Goal: Transaction & Acquisition: Download file/media

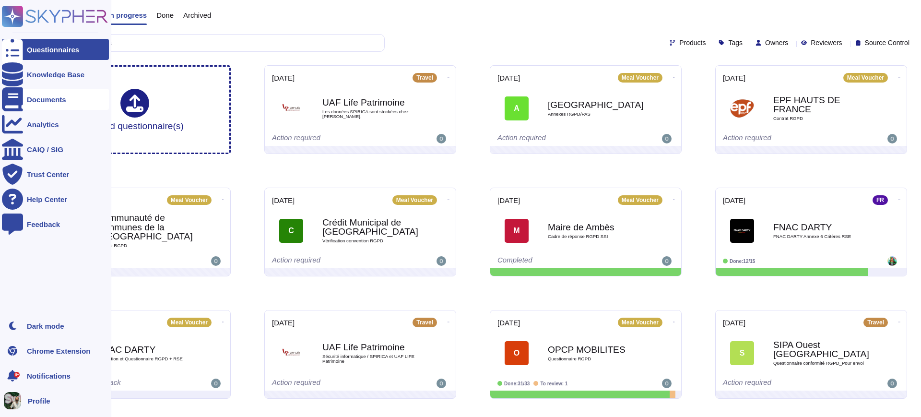
click at [37, 101] on div "Documents" at bounding box center [46, 99] width 39 height 7
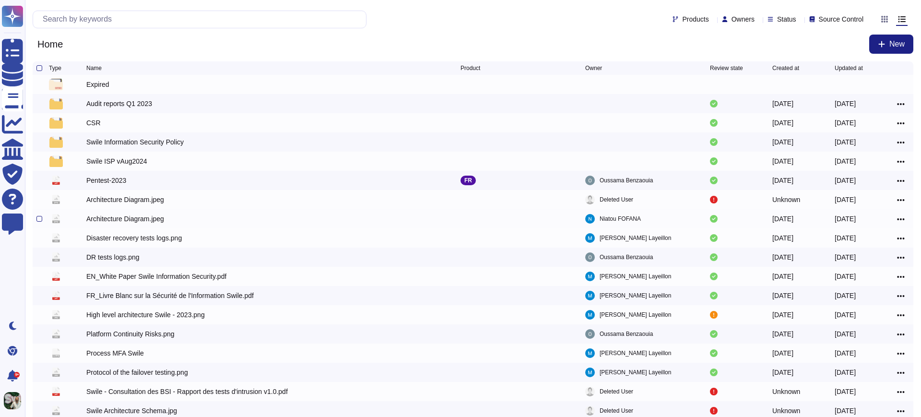
click at [132, 213] on div "jpeg Architecture Diagram.jpeg Niatou [PERSON_NAME] [DATE] [DATE]" at bounding box center [473, 218] width 880 height 19
click at [128, 223] on div "Architecture Diagram.jpeg" at bounding box center [125, 219] width 78 height 10
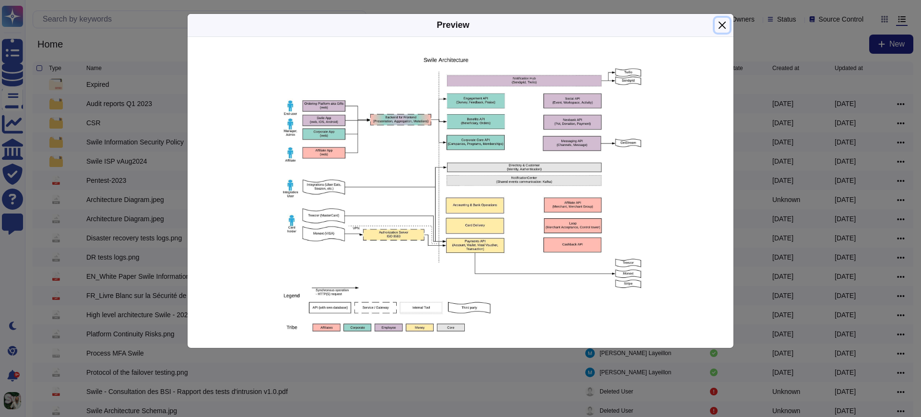
click at [726, 21] on button "Close" at bounding box center [721, 25] width 15 height 15
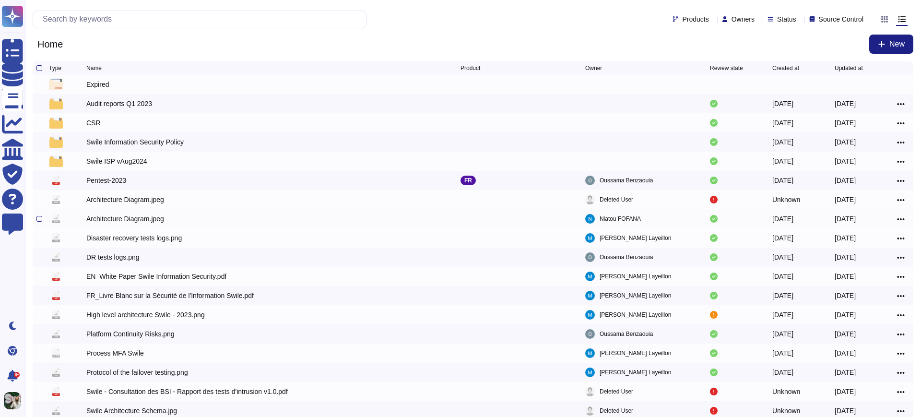
click at [899, 222] on icon at bounding box center [901, 219] width 8 height 9
click at [851, 263] on link "Download" at bounding box center [866, 261] width 76 height 13
